Goal: Task Accomplishment & Management: Use online tool/utility

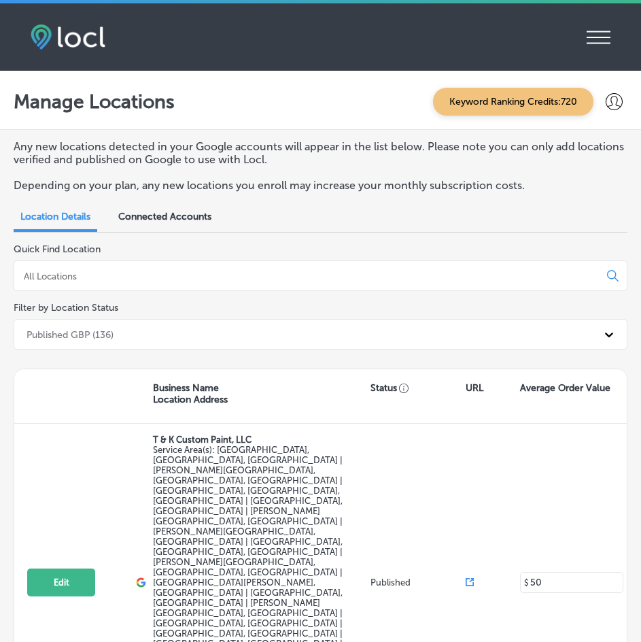
click at [262, 112] on div "Manage Locations Keyword Ranking Credits: 720" at bounding box center [321, 102] width 614 height 28
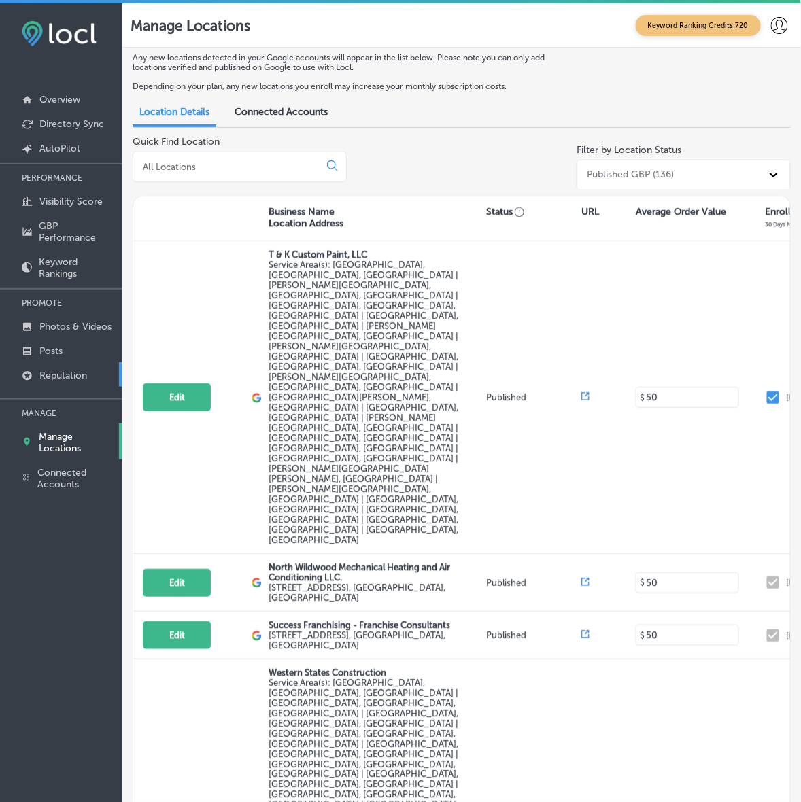
click at [50, 372] on link "Reputation" at bounding box center [61, 374] width 122 height 24
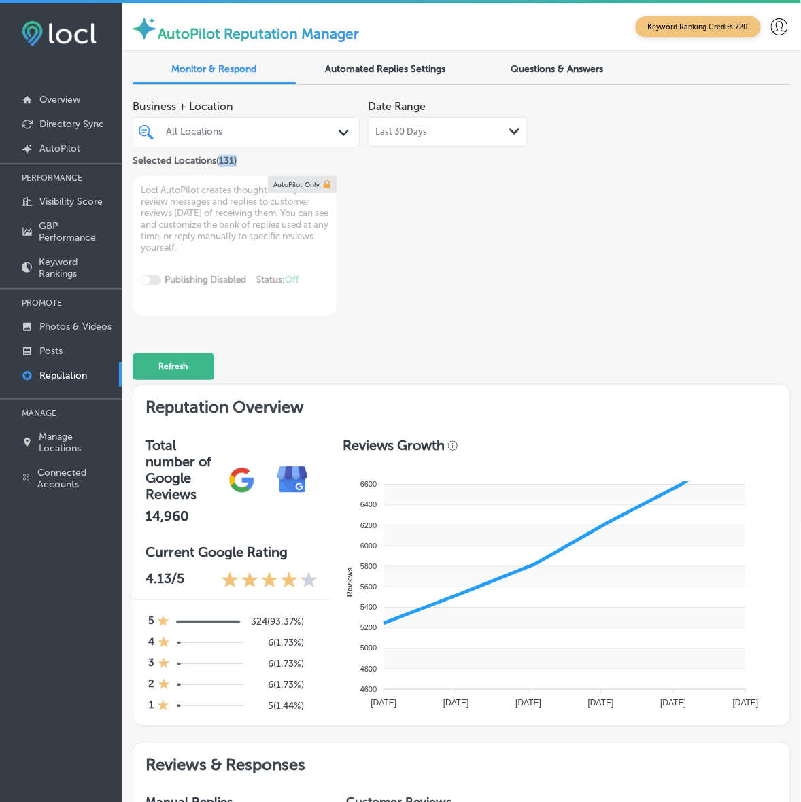
drag, startPoint x: 242, startPoint y: 160, endPoint x: 218, endPoint y: 157, distance: 24.0
click at [218, 157] on div "Selected Locations ( 131 )" at bounding box center [246, 158] width 227 height 17
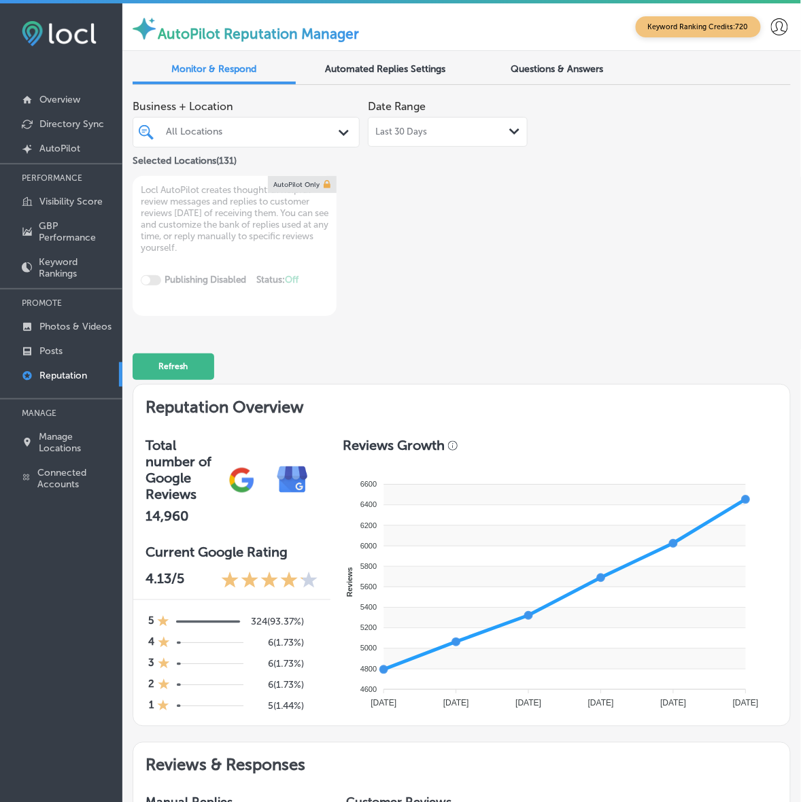
click at [318, 131] on div "All Locations" at bounding box center [253, 132] width 174 height 12
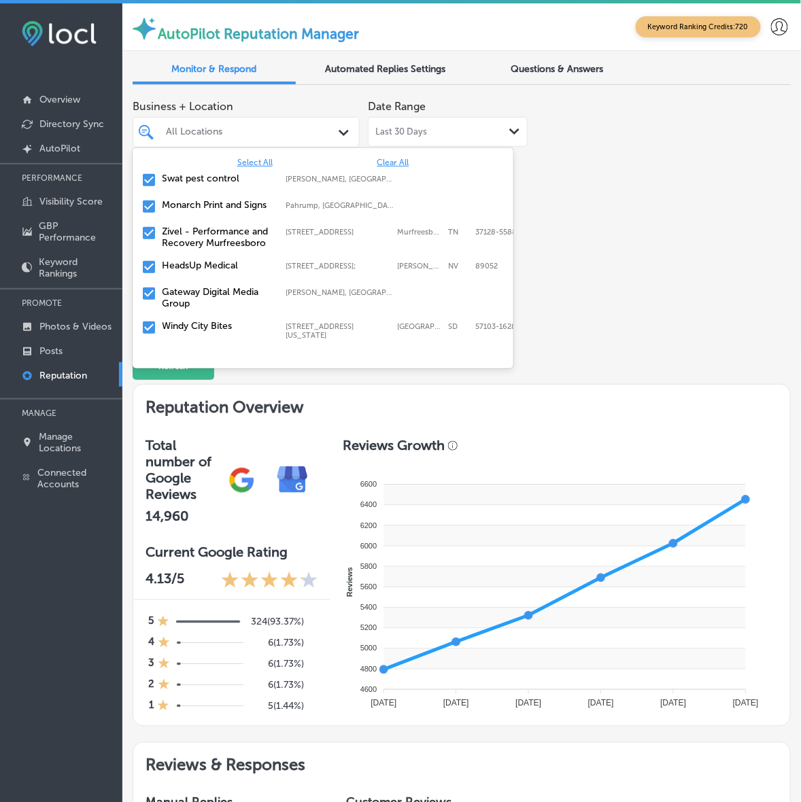
click at [377, 158] on span "Clear All" at bounding box center [393, 163] width 32 height 10
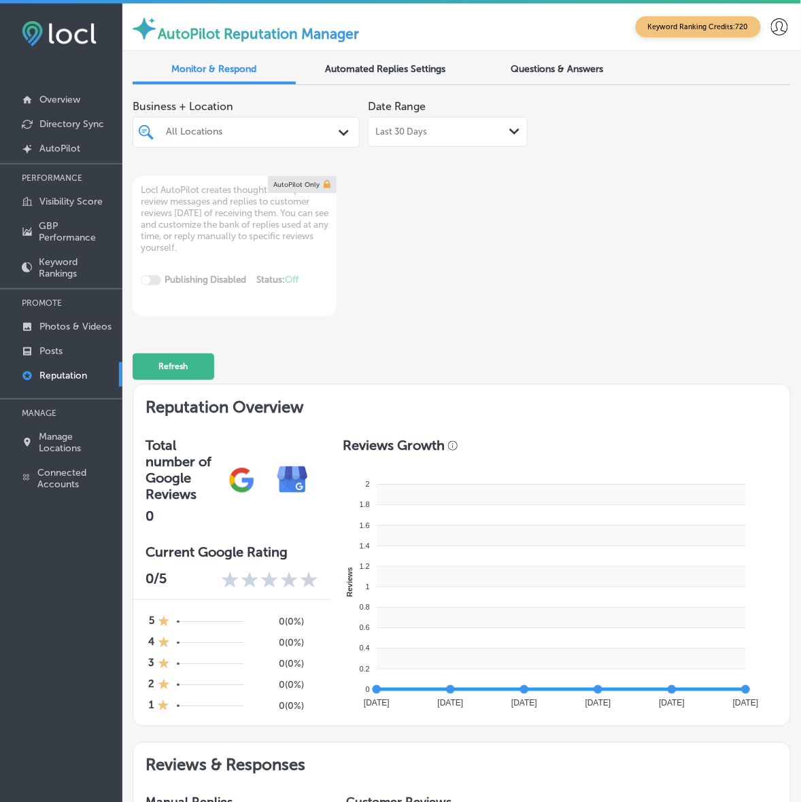
click at [411, 175] on div "Business + Location All Locations Path Created with Sketch. Date Range Last 30 …" at bounding box center [330, 204] width 395 height 223
click at [204, 137] on div "All Locations" at bounding box center [253, 132] width 174 height 12
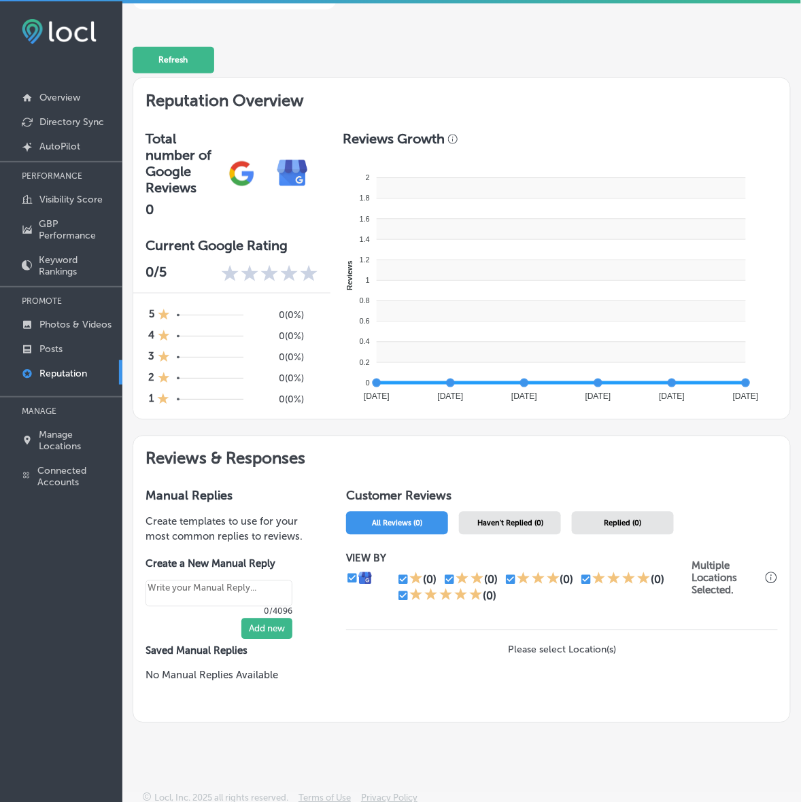
scroll to position [3, 0]
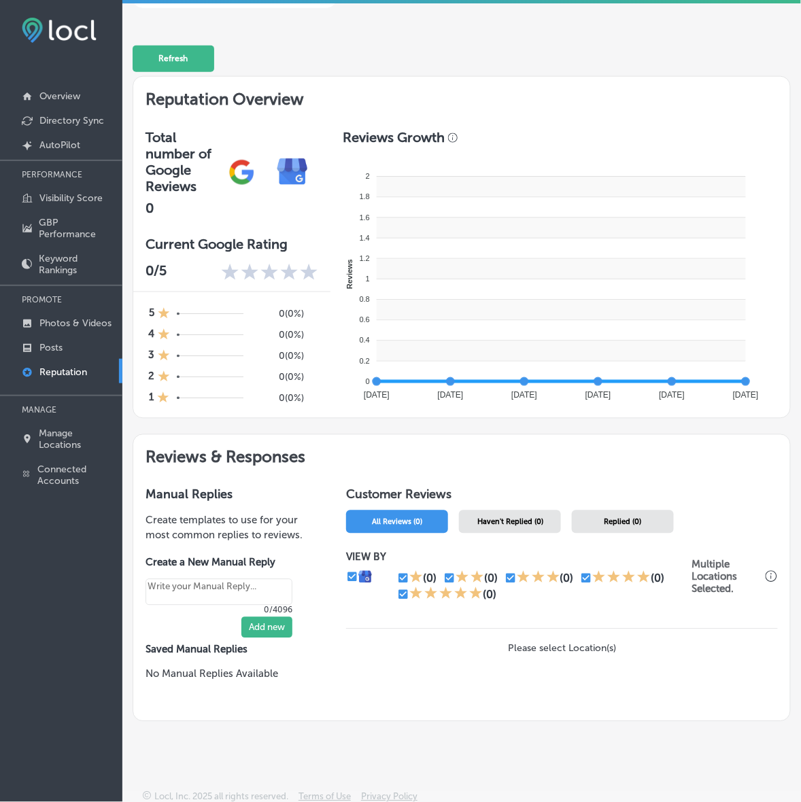
click at [508, 503] on div "Customer Reviews All Reviews (0) Haven't Replied (0) Replied (0) VIEW BY (0) (0…" at bounding box center [562, 598] width 456 height 246
click at [505, 518] on span "Haven't Replied (0)" at bounding box center [510, 522] width 66 height 9
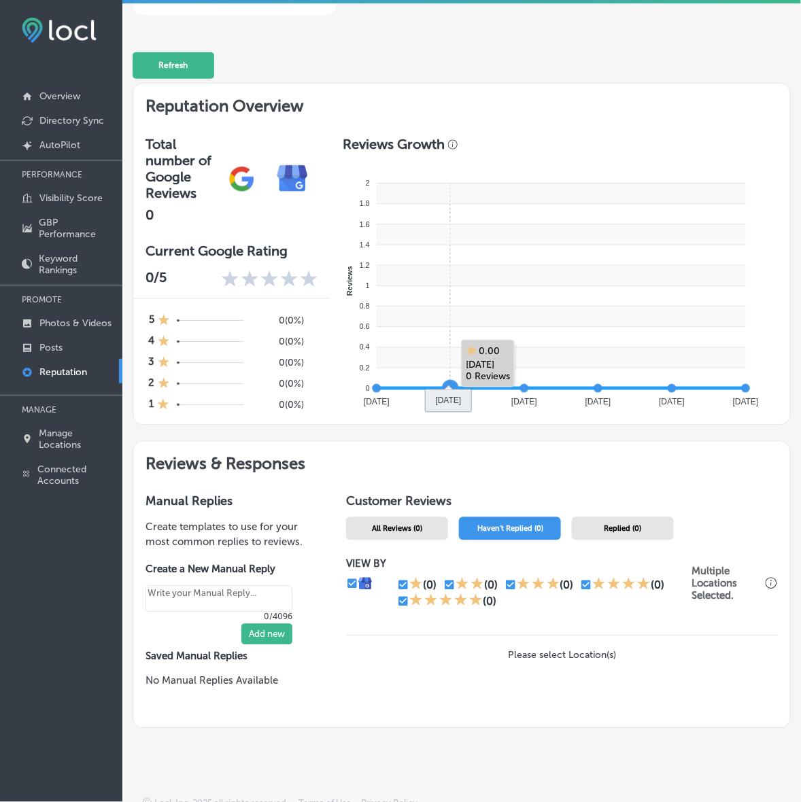
scroll to position [305, 0]
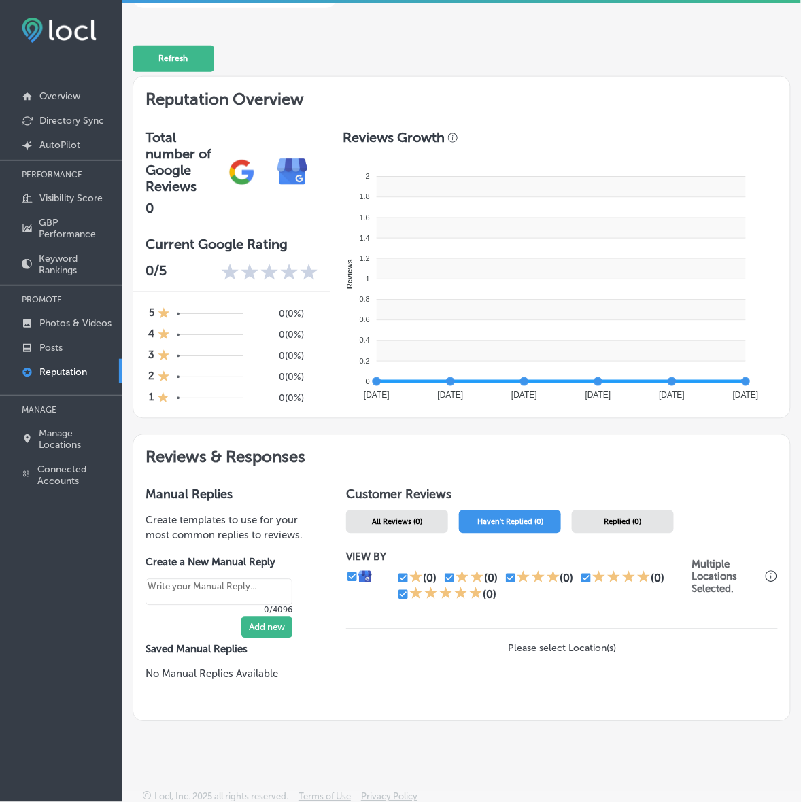
click at [411, 528] on div "Customer Reviews All Reviews (0) Haven't Replied (0) Replied (0) VIEW BY (0) (0…" at bounding box center [562, 598] width 456 height 246
click at [481, 511] on div "Haven't Replied (0)" at bounding box center [510, 522] width 102 height 23
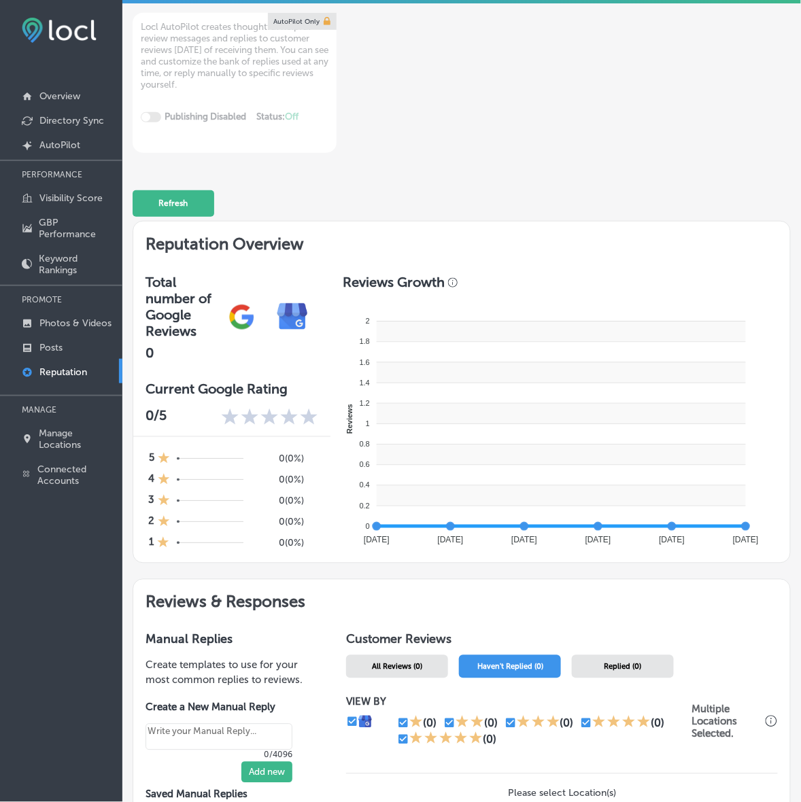
scroll to position [0, 0]
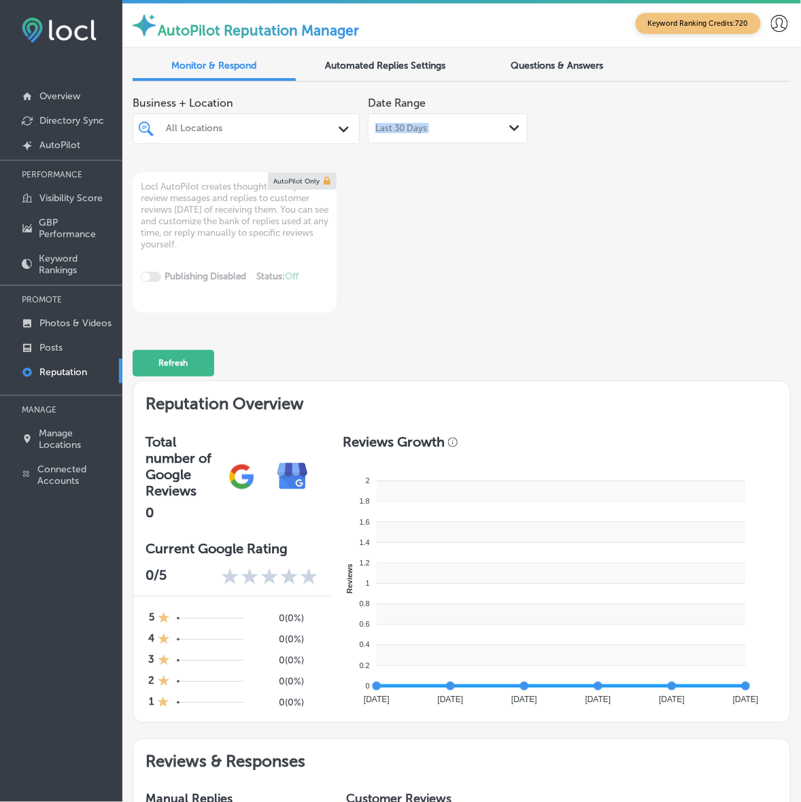
click at [481, 113] on div "Date Range Last 30 Days Path Created with Sketch." at bounding box center [448, 117] width 160 height 54
click at [479, 129] on div "Last 30 Days Path Created with Sketch." at bounding box center [447, 128] width 145 height 11
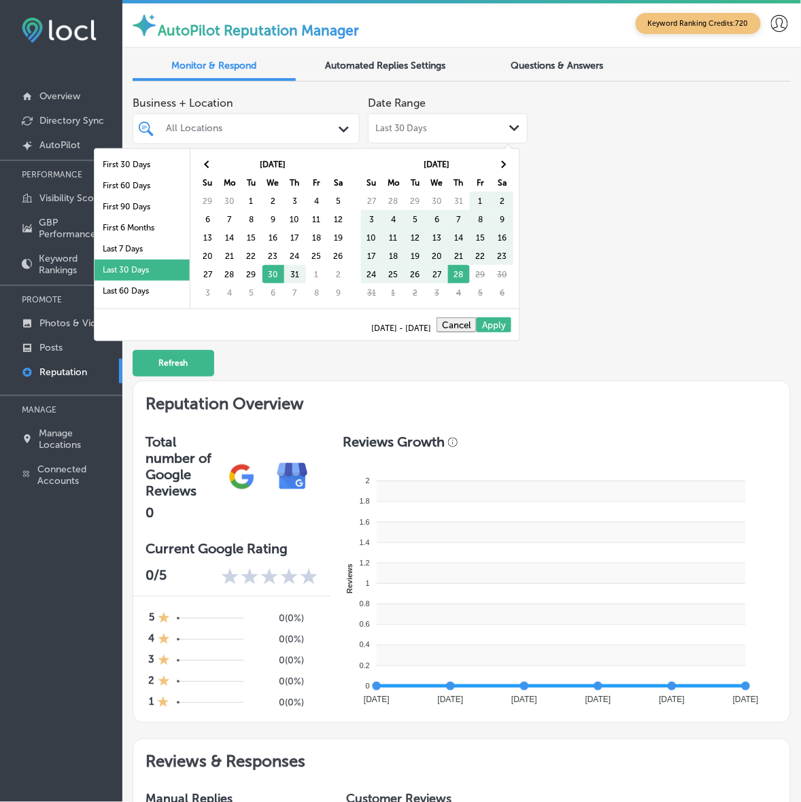
click at [566, 229] on div "Business + Location All Locations Path Created with Sketch. Date Range Last 30 …" at bounding box center [462, 201] width 658 height 223
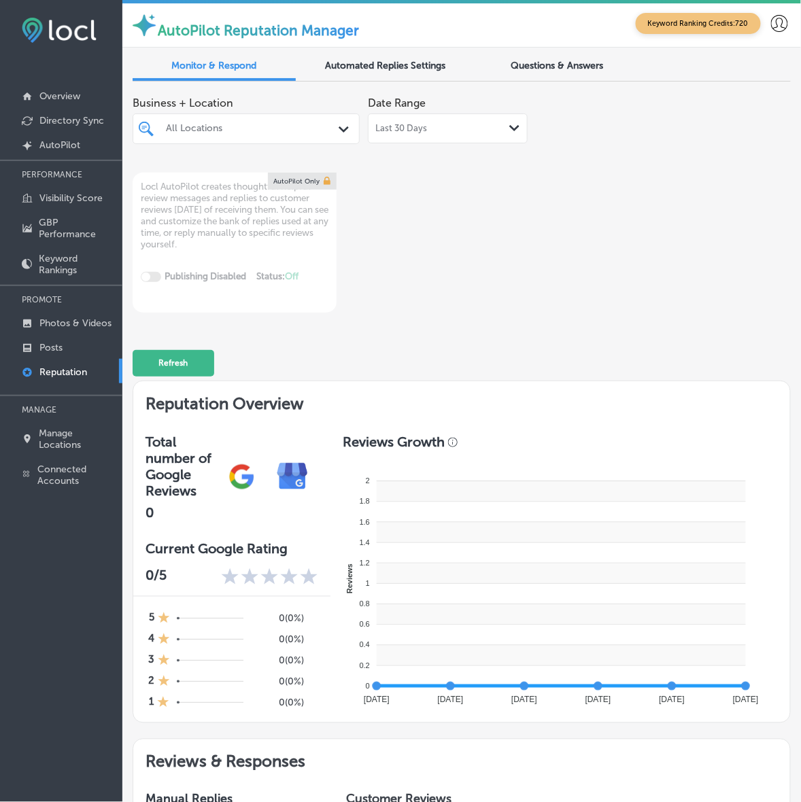
click at [405, 120] on div "Last 30 Days Path Created with Sketch." at bounding box center [448, 129] width 160 height 30
click at [585, 245] on div "Business + Location All Locations Path Created with Sketch. Date Range Last 30 …" at bounding box center [462, 201] width 658 height 223
click at [239, 121] on div at bounding box center [238, 128] width 147 height 15
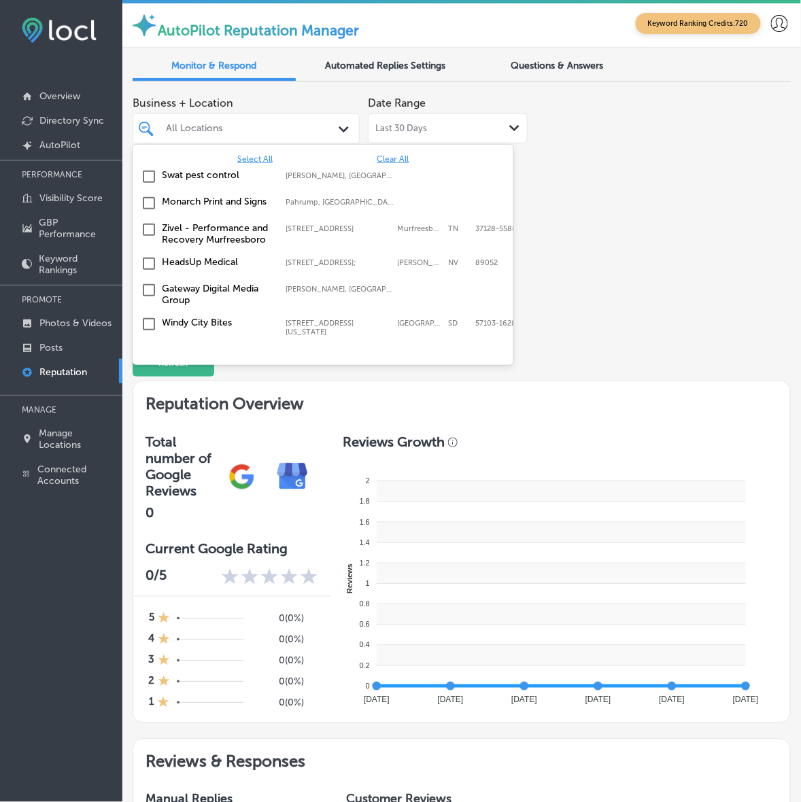
click at [381, 162] on span "Clear All" at bounding box center [393, 159] width 32 height 10
click at [599, 211] on div "Business + Location option focused, 3 of 132. 132 results available. Use Up and…" at bounding box center [462, 201] width 658 height 223
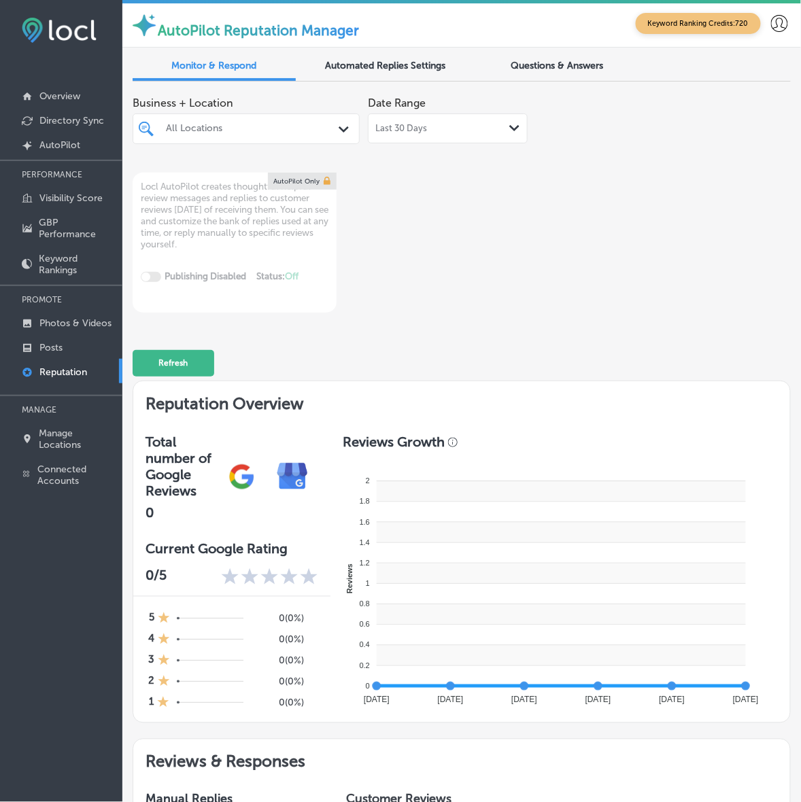
click at [355, 303] on div "Business + Location All Locations Path Created with Sketch. Date Range Last 30 …" at bounding box center [330, 201] width 395 height 223
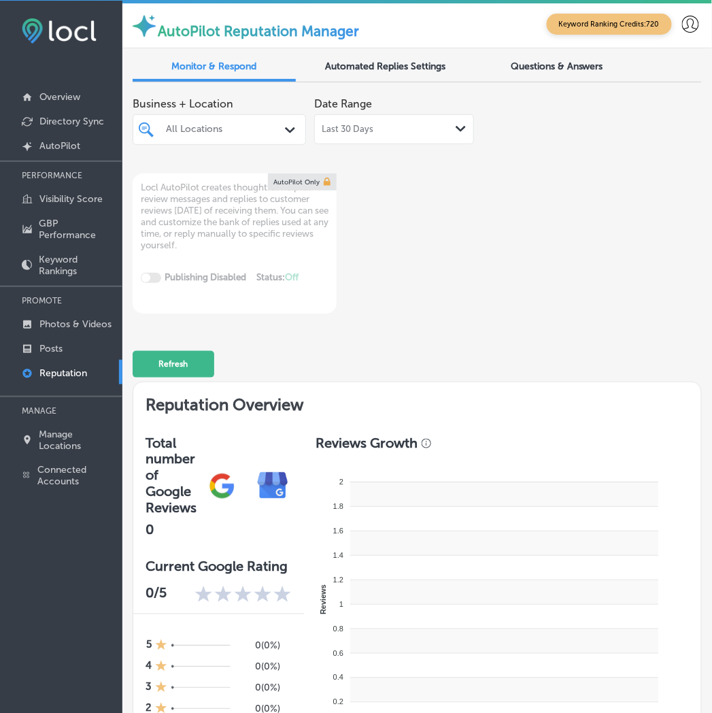
click at [271, 143] on div "All Locations Path Created with Sketch." at bounding box center [219, 129] width 173 height 31
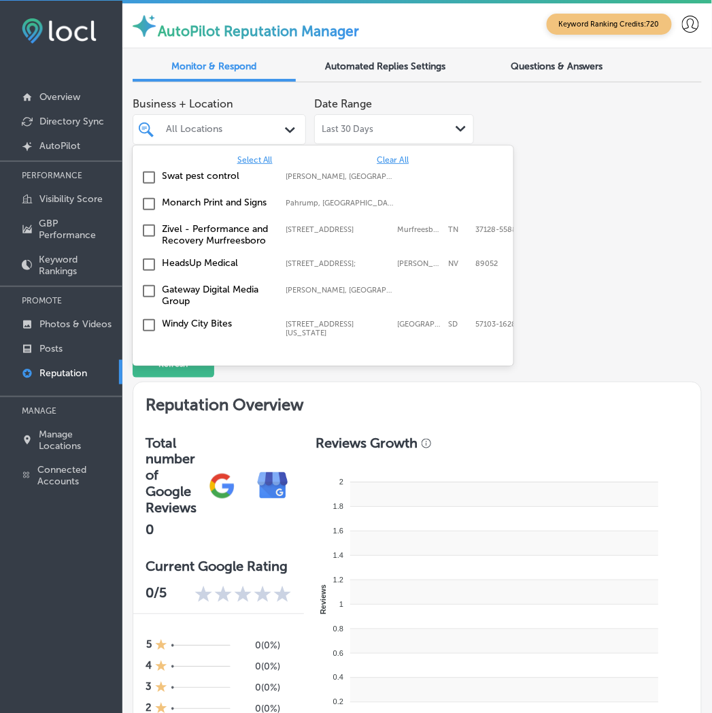
click at [267, 137] on div "All Locations" at bounding box center [219, 129] width 120 height 18
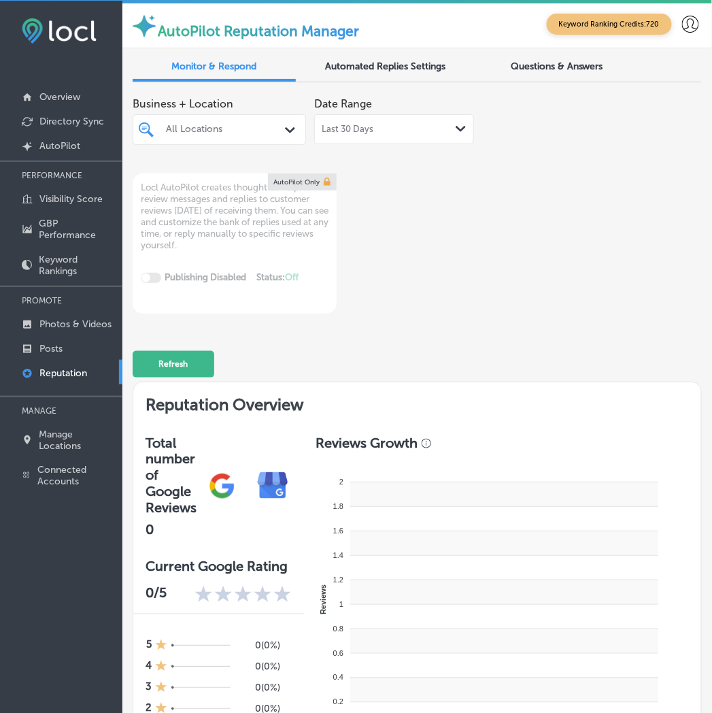
click at [267, 137] on div "All Locations" at bounding box center [219, 129] width 120 height 18
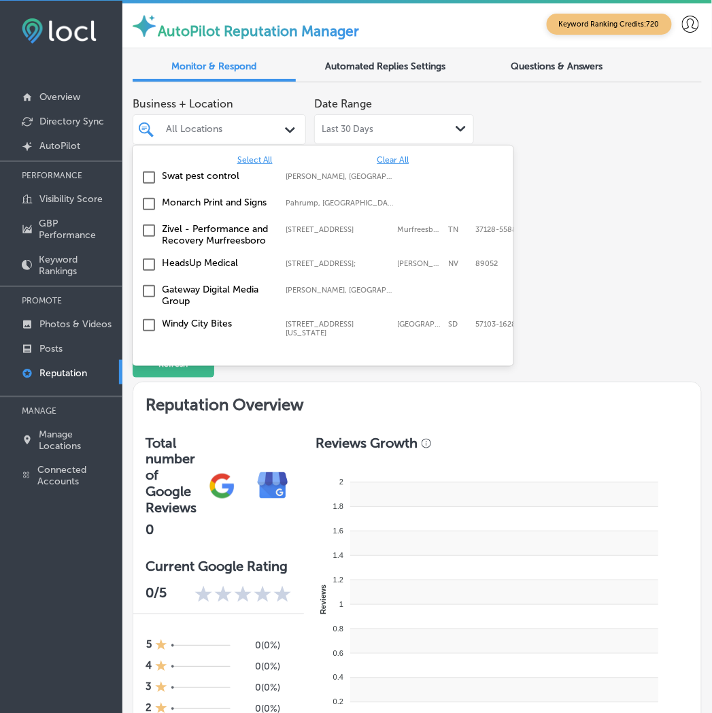
click at [139, 233] on div "Zivel - Performance and Recovery Murfreesboro [STREET_ADDRESS]-5588 [STREET_ADD…" at bounding box center [323, 234] width 370 height 29
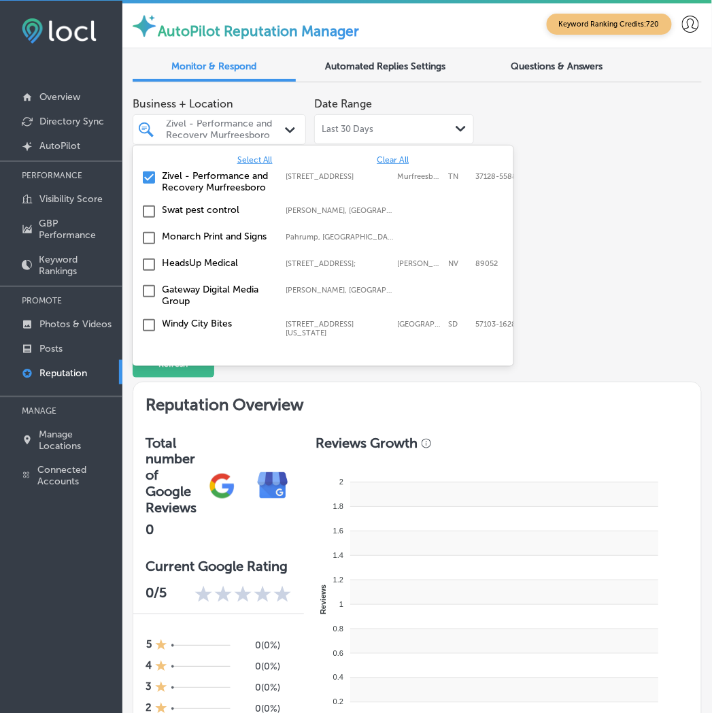
click at [144, 256] on input "checkbox" at bounding box center [149, 264] width 16 height 16
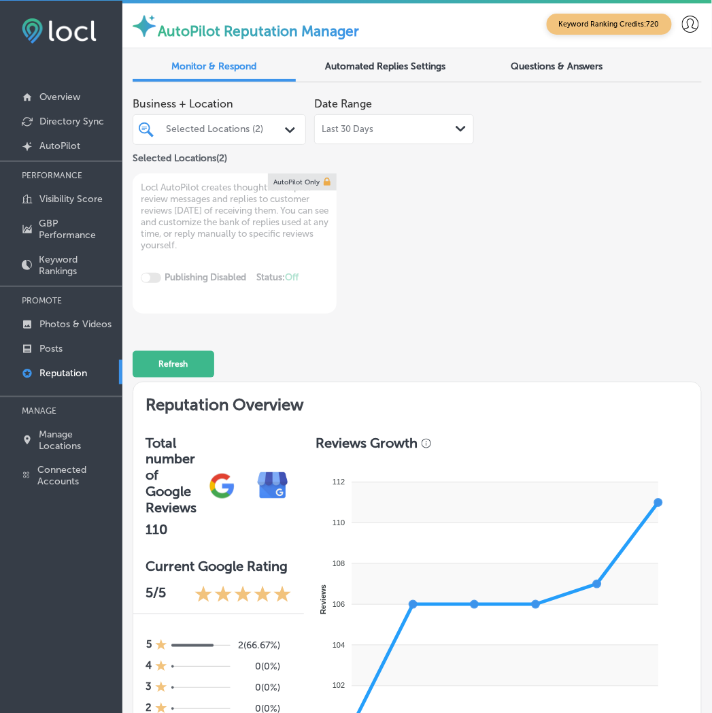
click at [370, 366] on div "Refresh" at bounding box center [417, 358] width 569 height 64
click at [249, 146] on div "Selected Locations ( 2 )" at bounding box center [219, 156] width 173 height 22
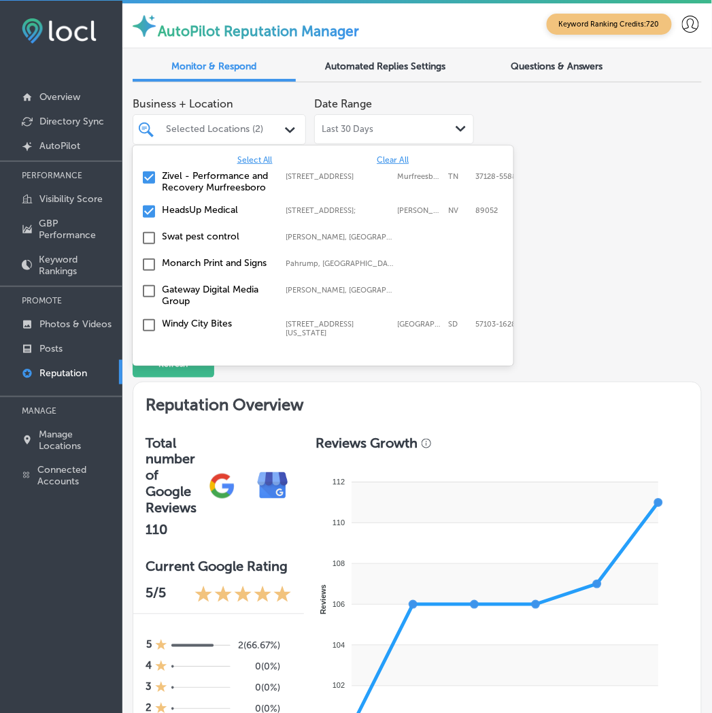
click at [249, 133] on div "Selected Locations (2)" at bounding box center [226, 130] width 120 height 12
click at [385, 160] on span "Clear All" at bounding box center [393, 160] width 32 height 10
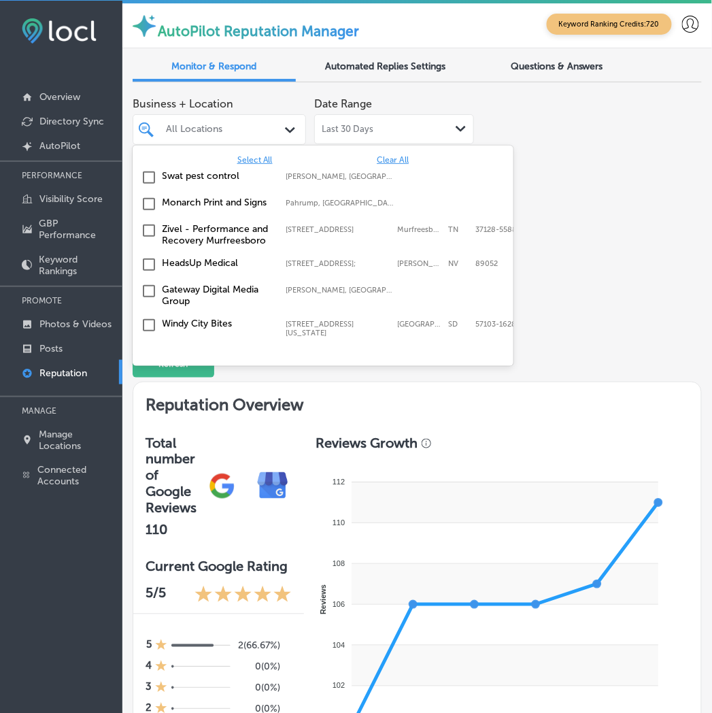
click at [607, 207] on div "Business + Location option [STREET_ADDRESS]; , selected. option focused, 2 of 1…" at bounding box center [417, 201] width 569 height 223
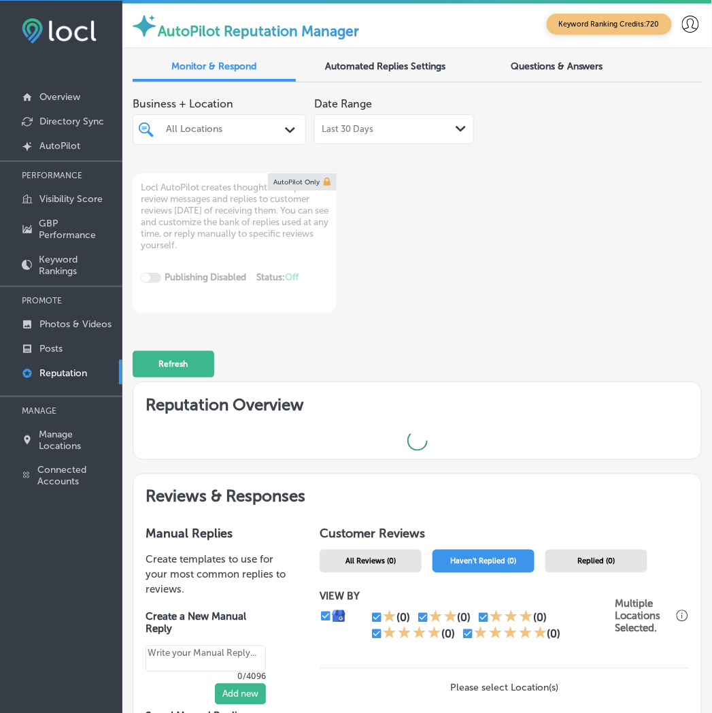
click at [357, 277] on div "Business + Location All Locations Path Created with Sketch. Date Range Last 30 …" at bounding box center [303, 201] width 341 height 223
type textarea "x"
